Goal: Task Accomplishment & Management: Manage account settings

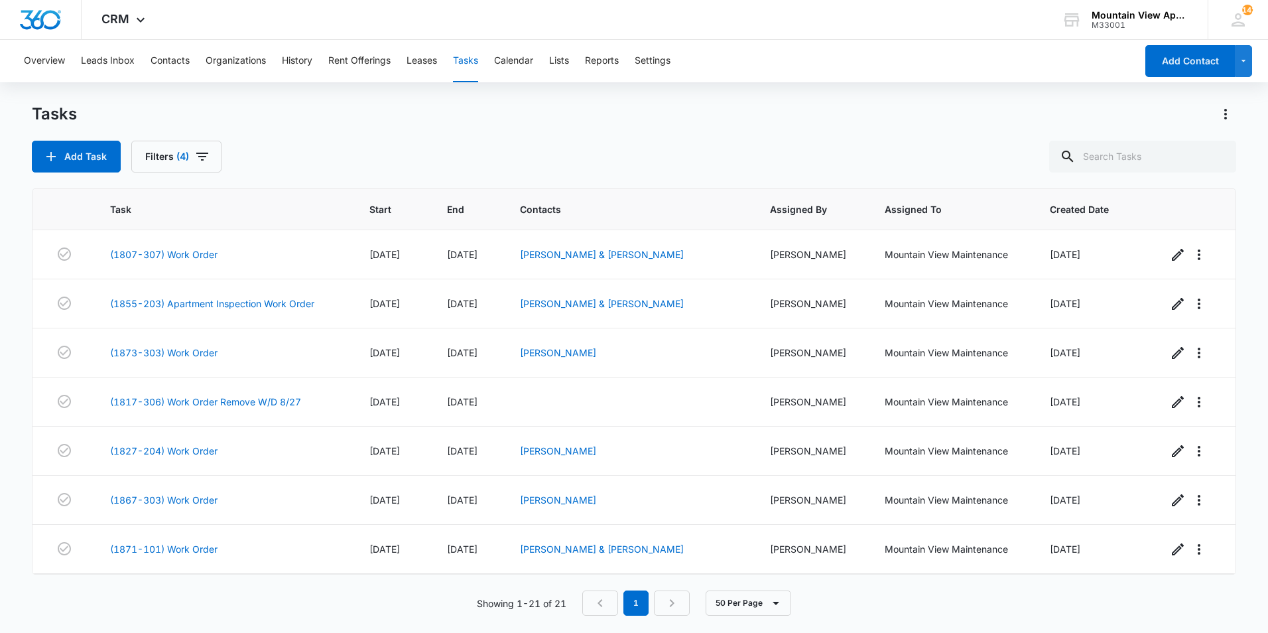
scroll to position [686, 0]
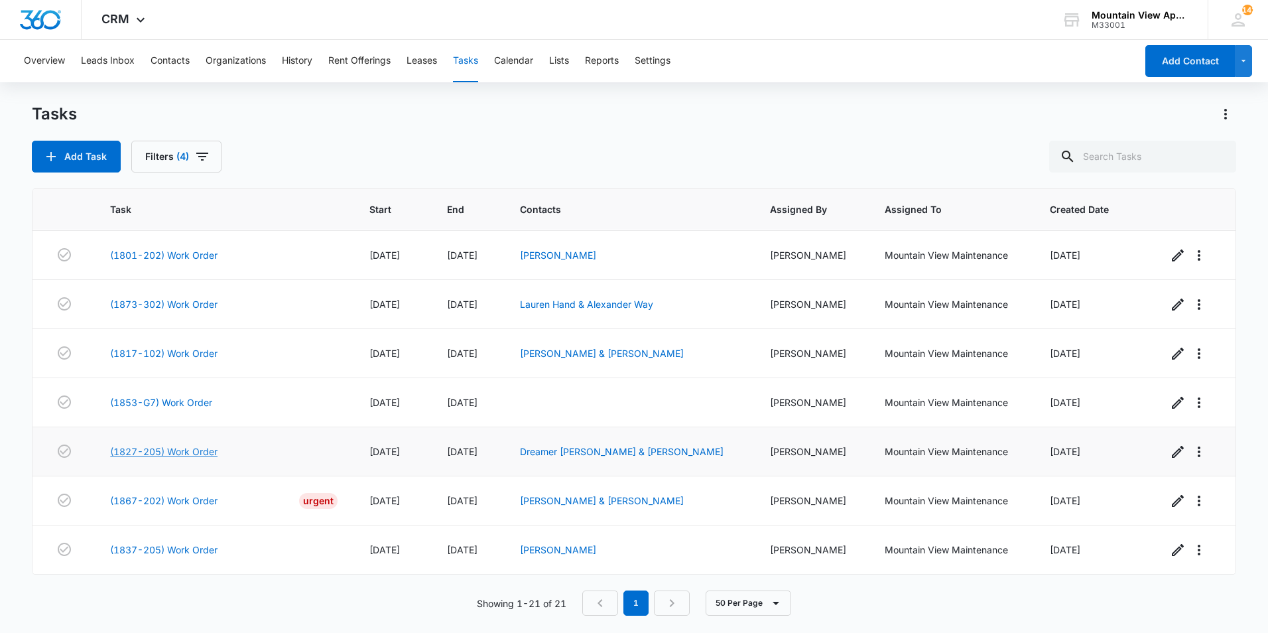
click at [187, 454] on link "(1827-205) Work Order" at bounding box center [163, 451] width 107 height 14
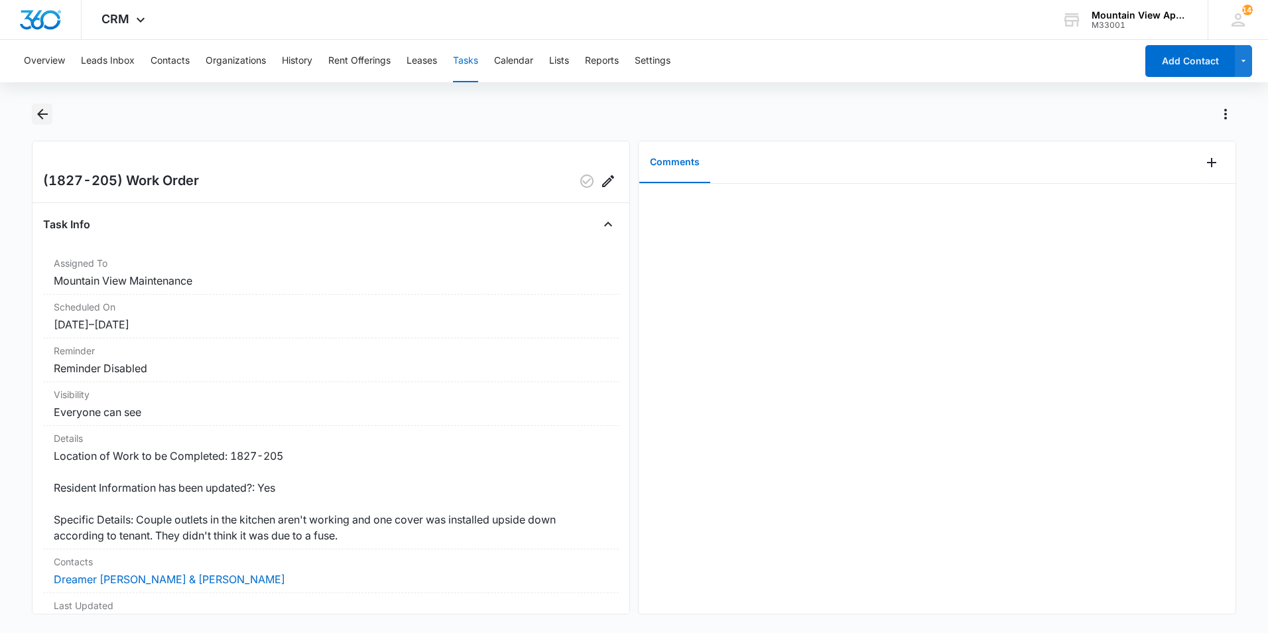
click at [42, 114] on icon "Back" at bounding box center [42, 114] width 11 height 11
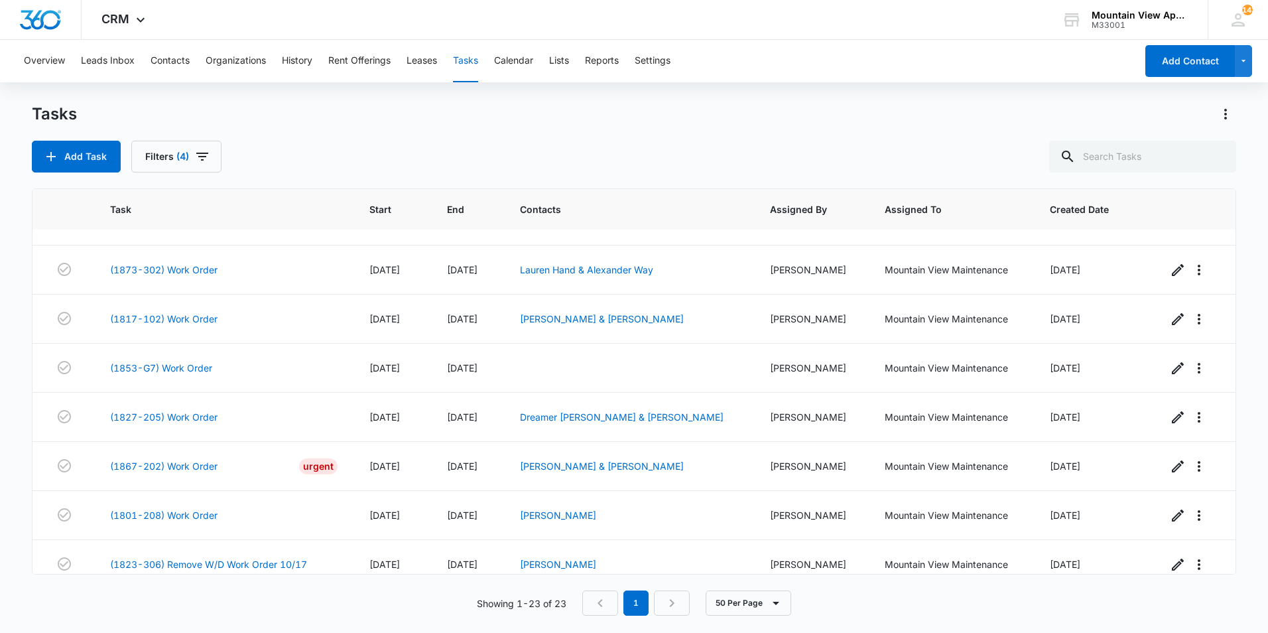
scroll to position [784, 0]
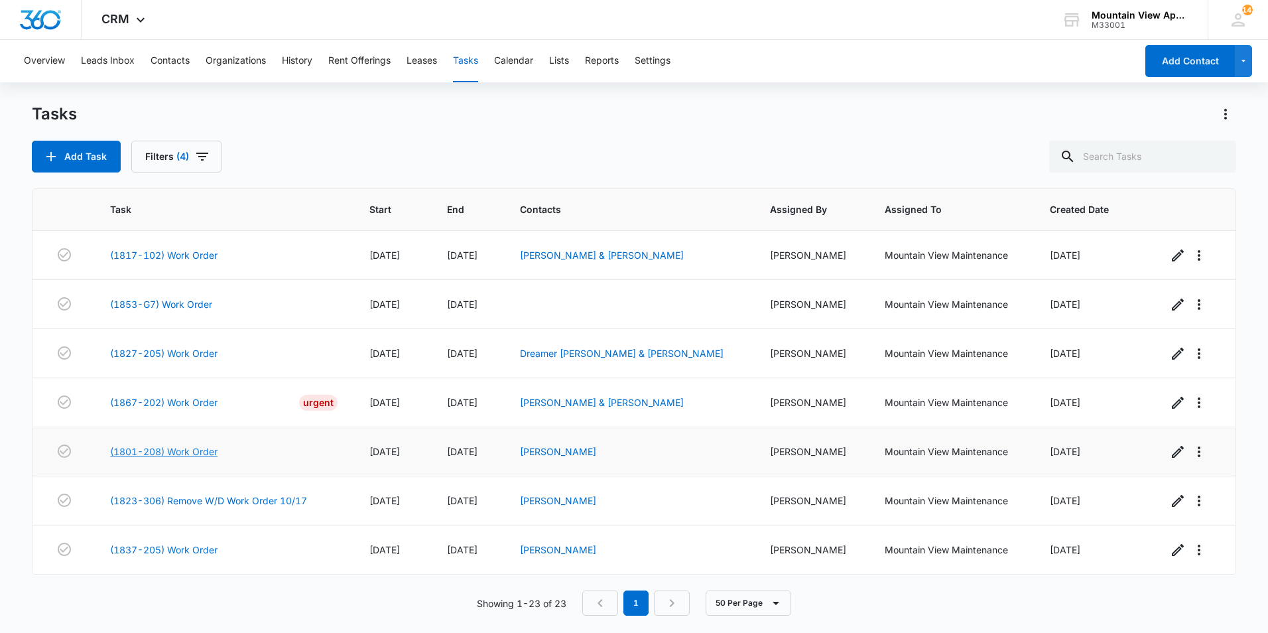
click at [151, 449] on link "(1801-208) Work Order" at bounding box center [163, 451] width 107 height 14
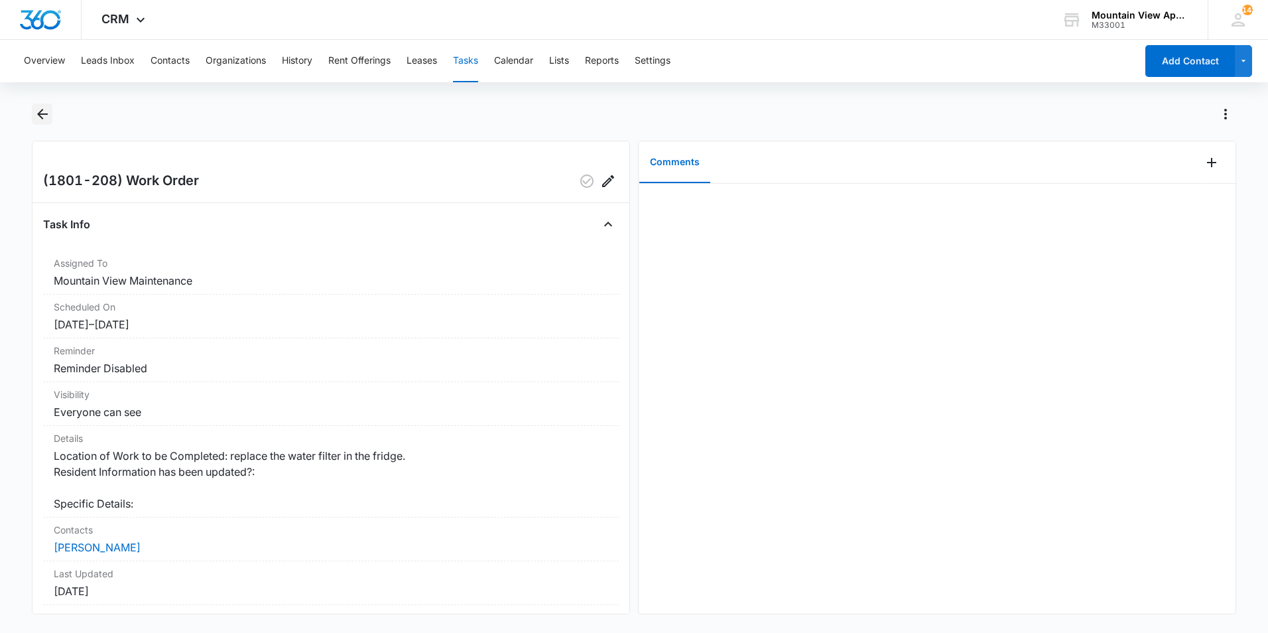
click at [44, 113] on icon "Back" at bounding box center [42, 114] width 11 height 11
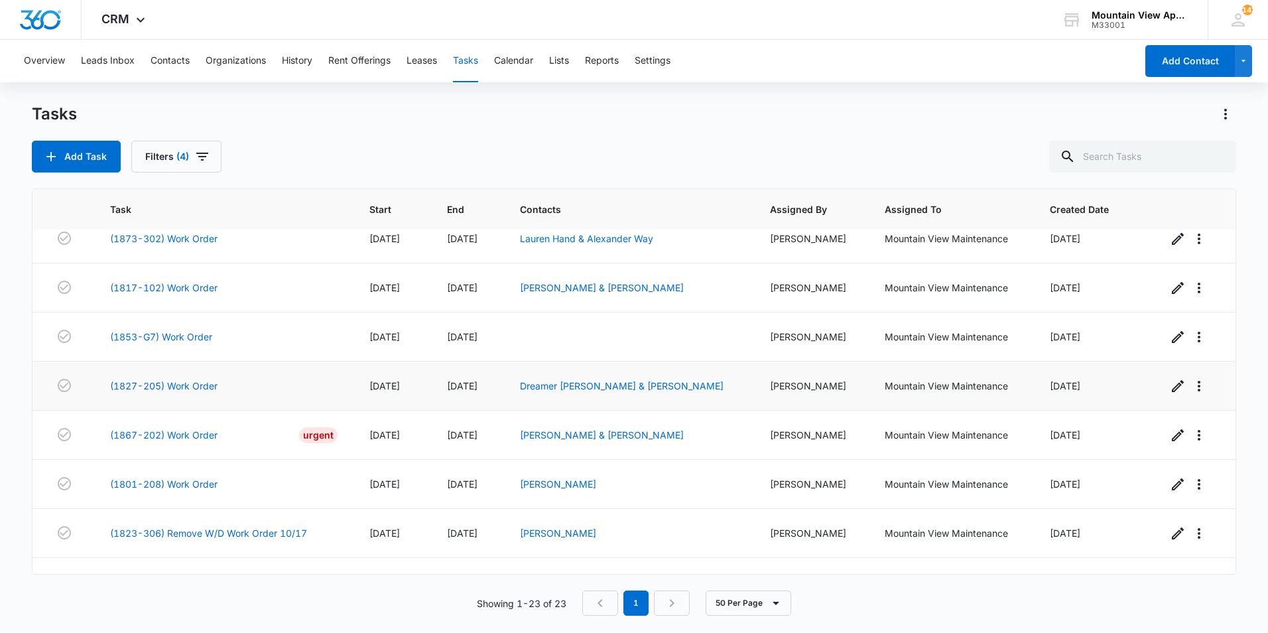
scroll to position [784, 0]
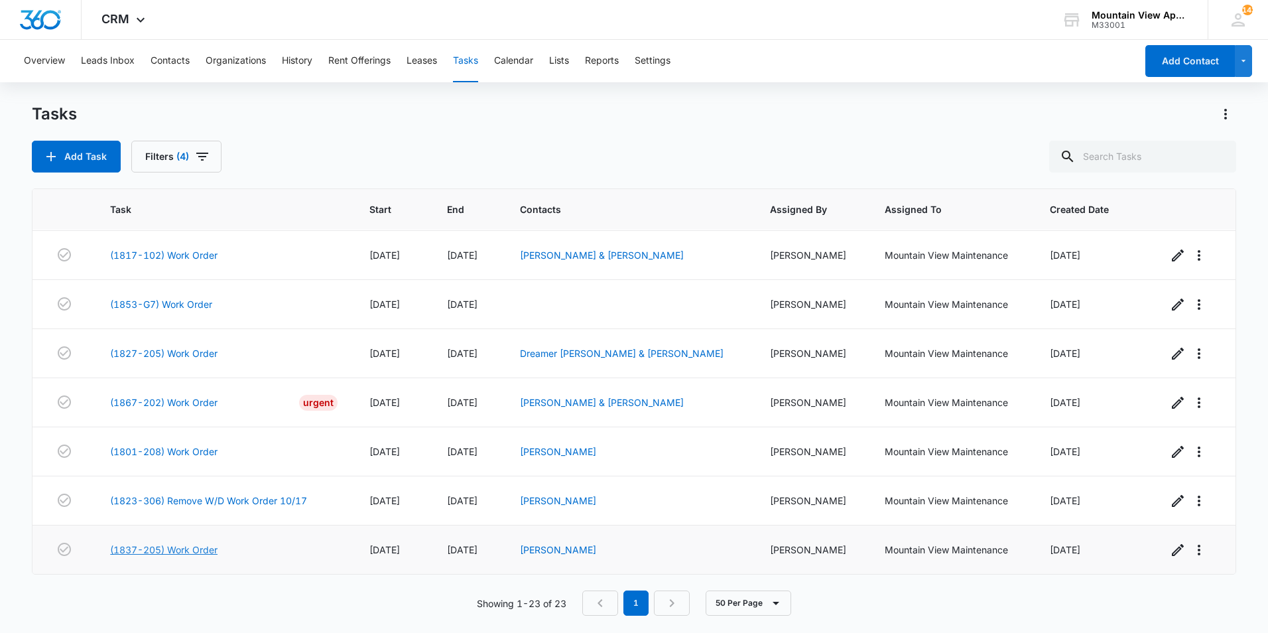
click at [182, 550] on link "(1837-205) Work Order" at bounding box center [163, 549] width 107 height 14
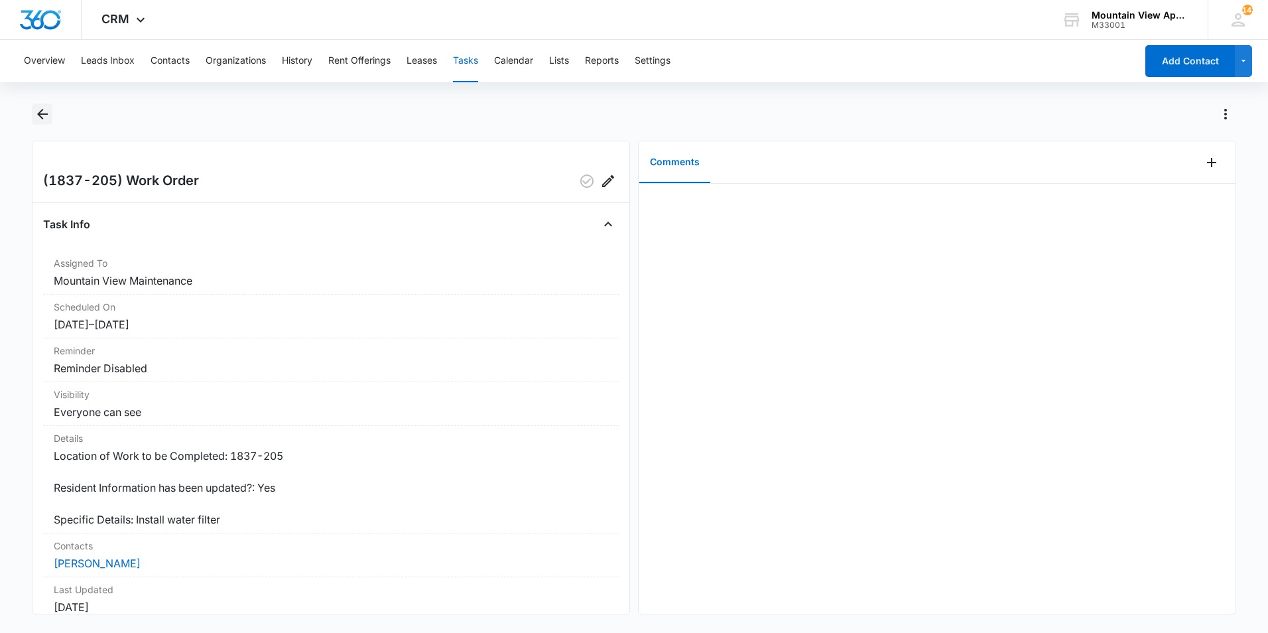
click at [42, 116] on icon "Back" at bounding box center [42, 114] width 16 height 16
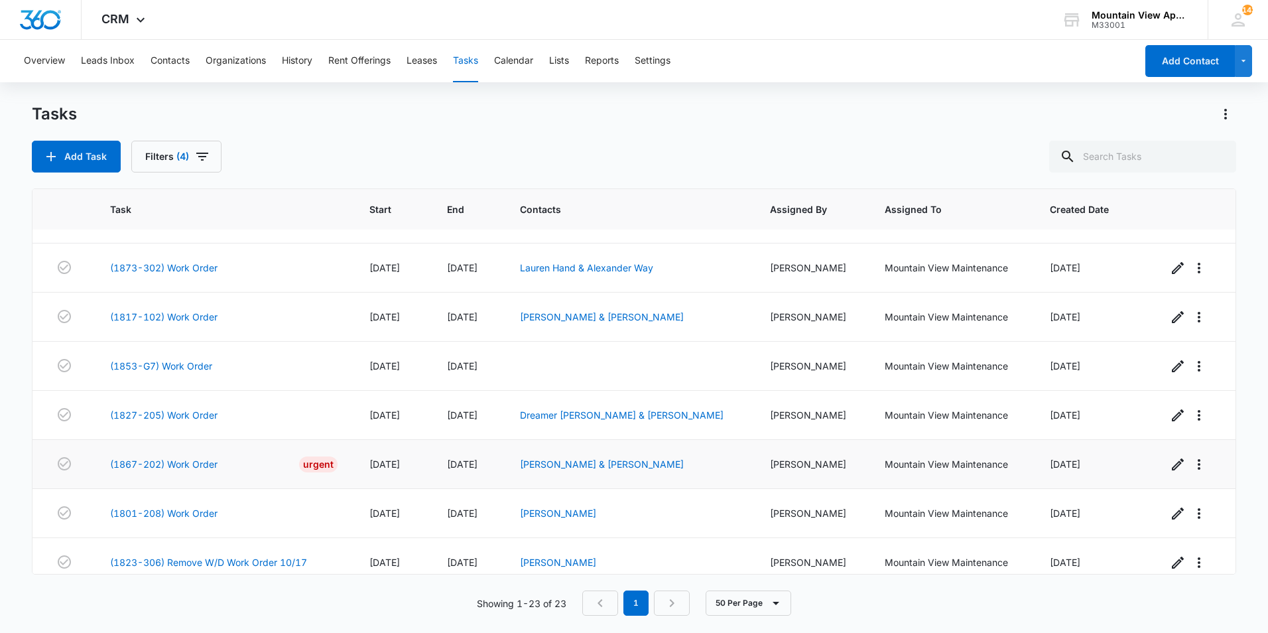
scroll to position [784, 0]
